Goal: Find specific page/section: Find specific page/section

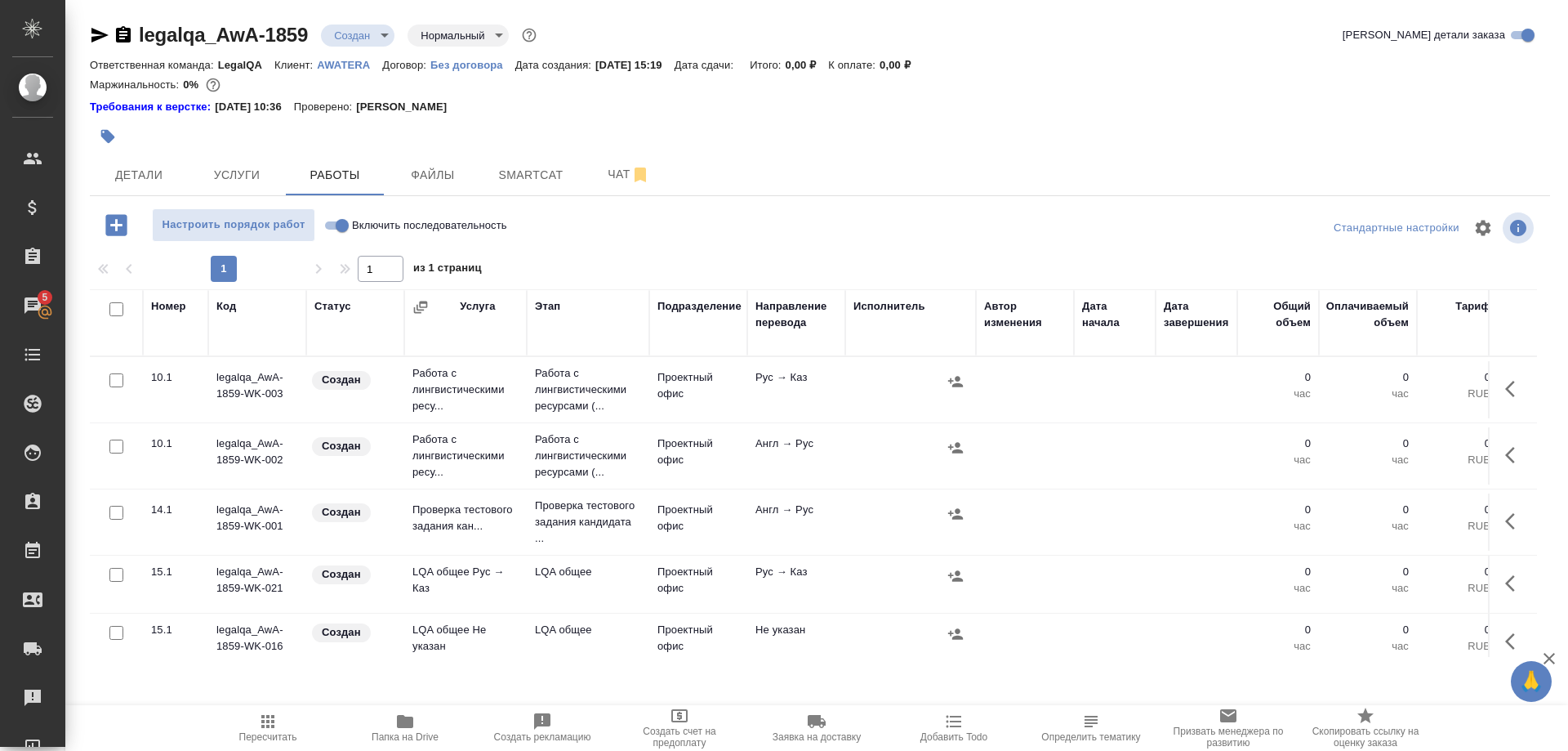
scroll to position [1000, 0]
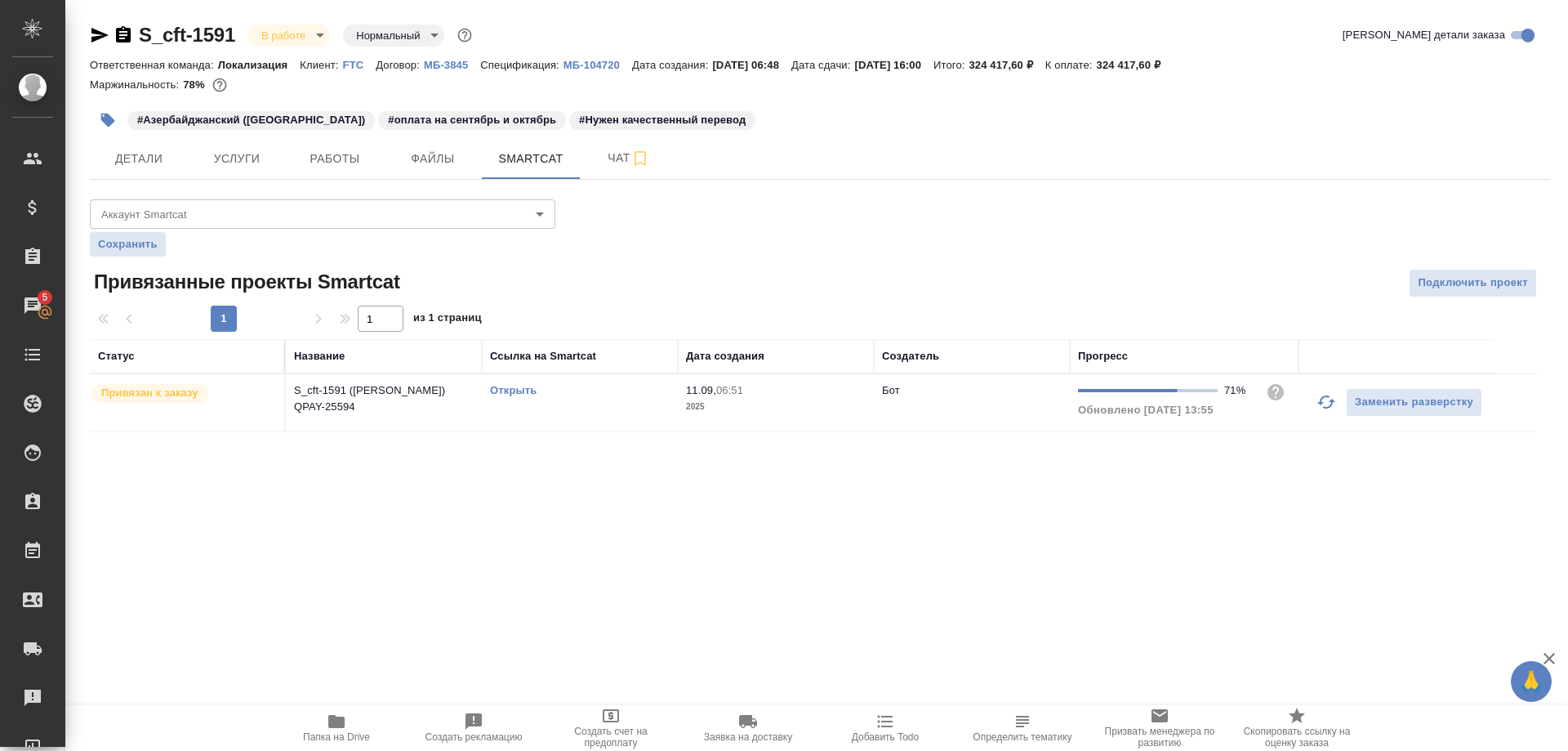
click at [510, 388] on link "Открыть" at bounding box center [513, 390] width 47 height 12
